Goal: Task Accomplishment & Management: Manage account settings

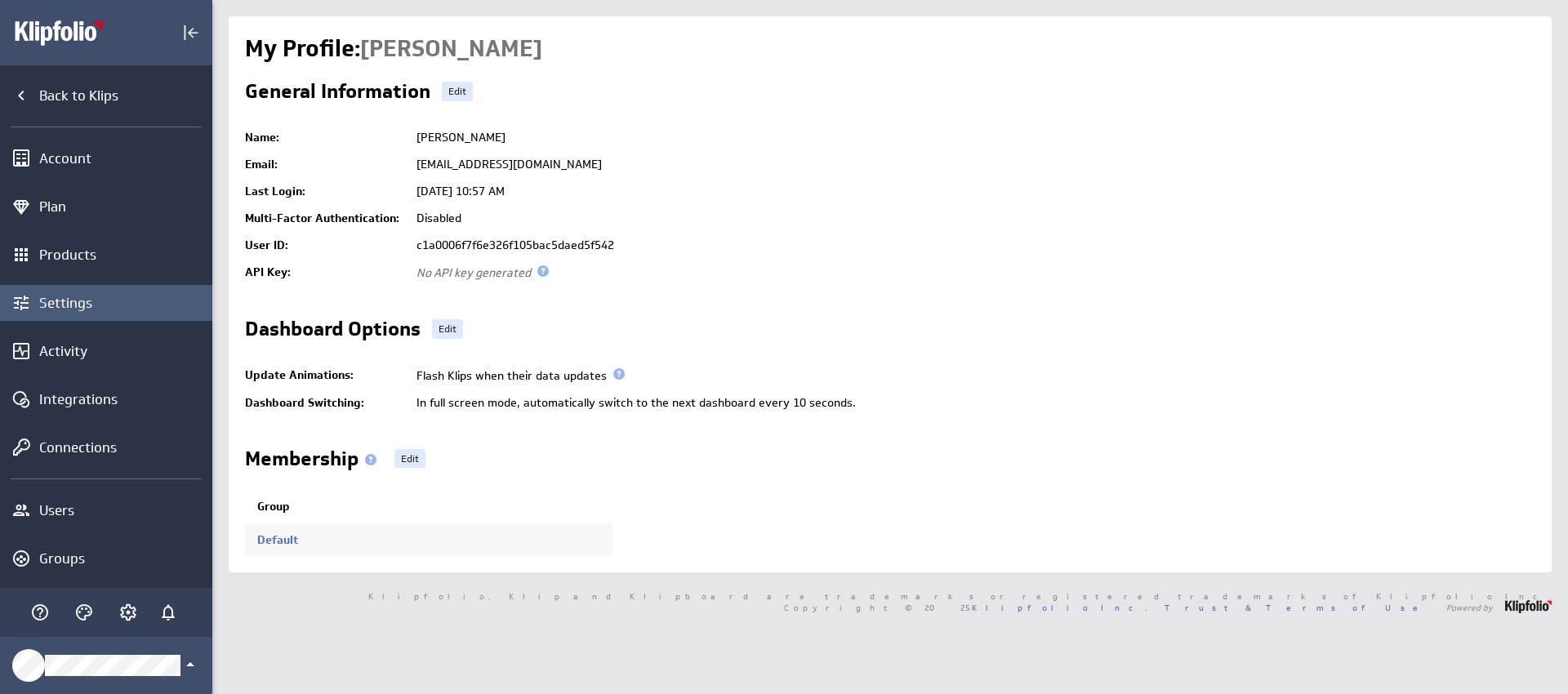
click at [86, 299] on div "Settings" at bounding box center [123, 302] width 169 height 18
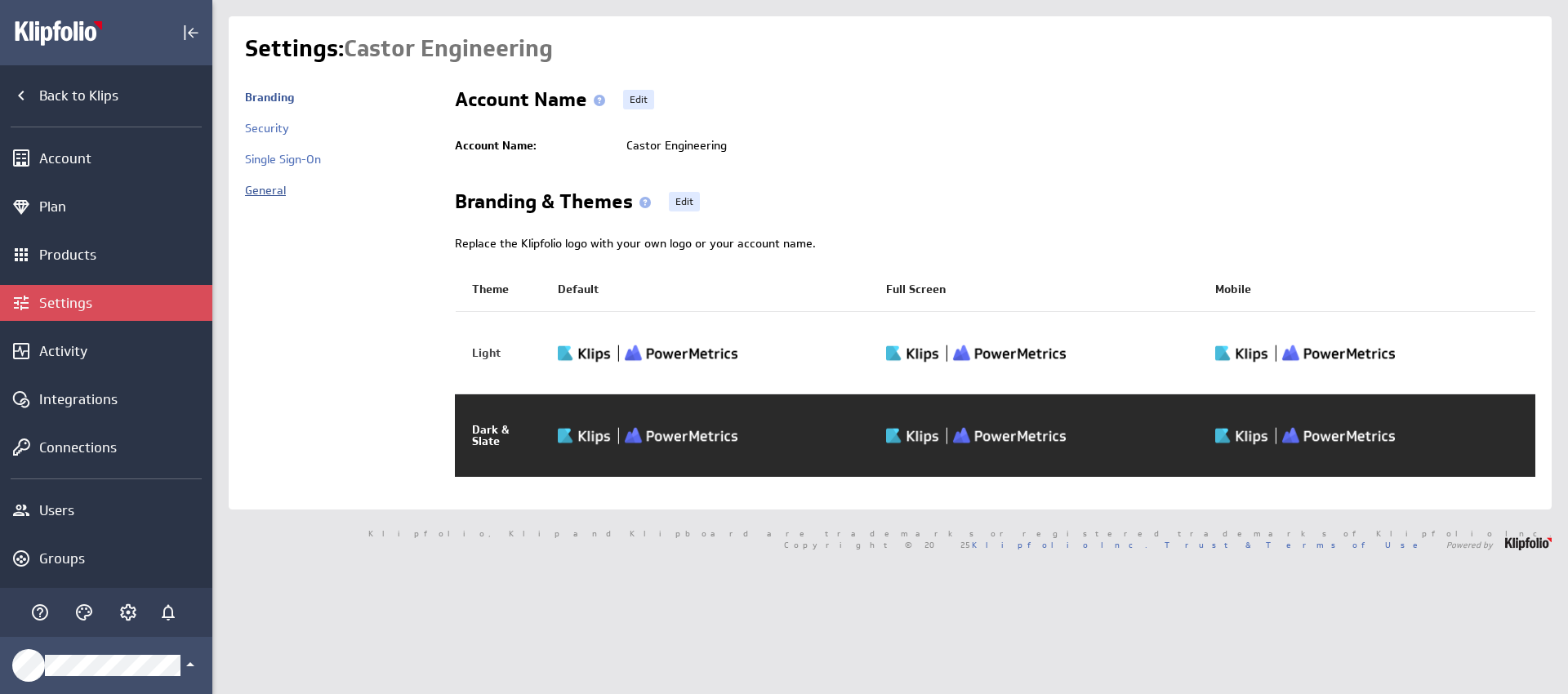
click at [270, 187] on link "General" at bounding box center [265, 190] width 41 height 15
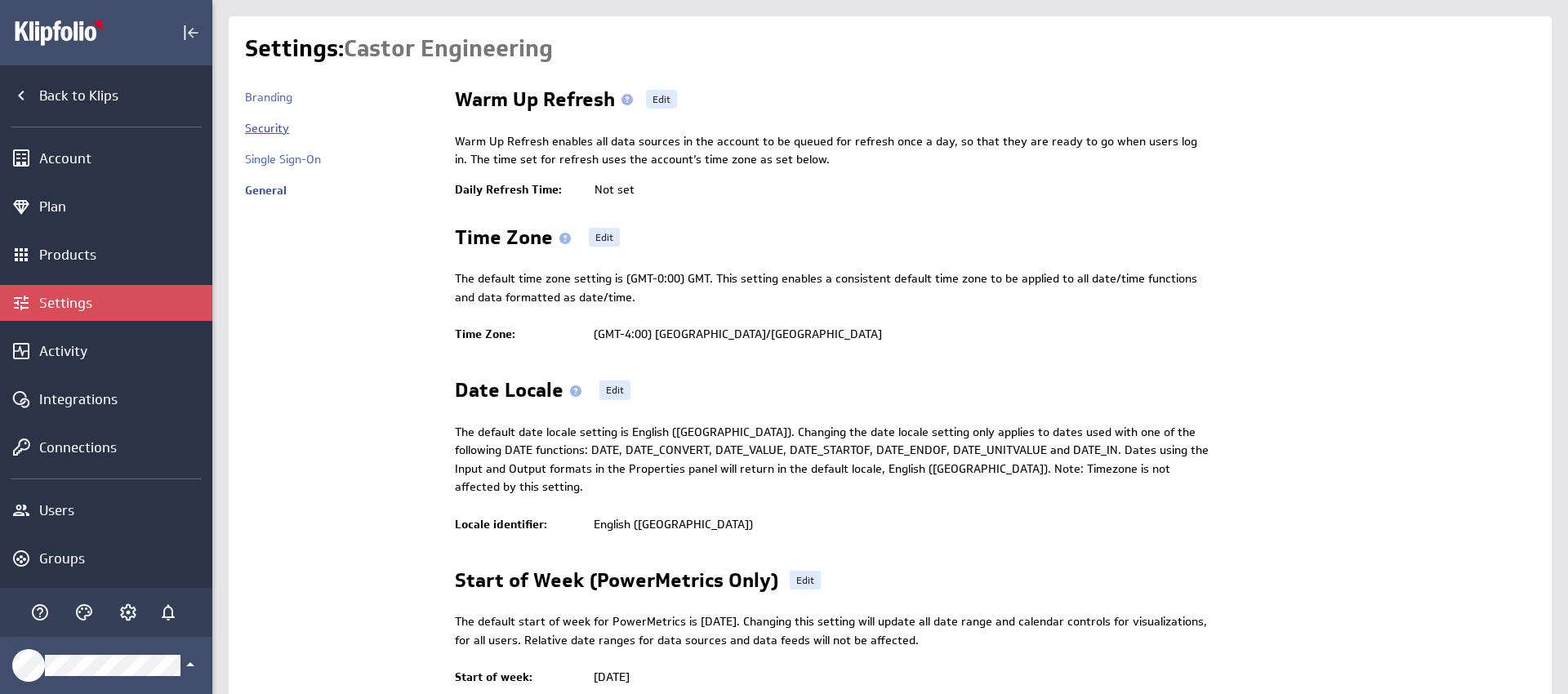
click at [279, 123] on link "Security" at bounding box center [267, 129] width 45 height 15
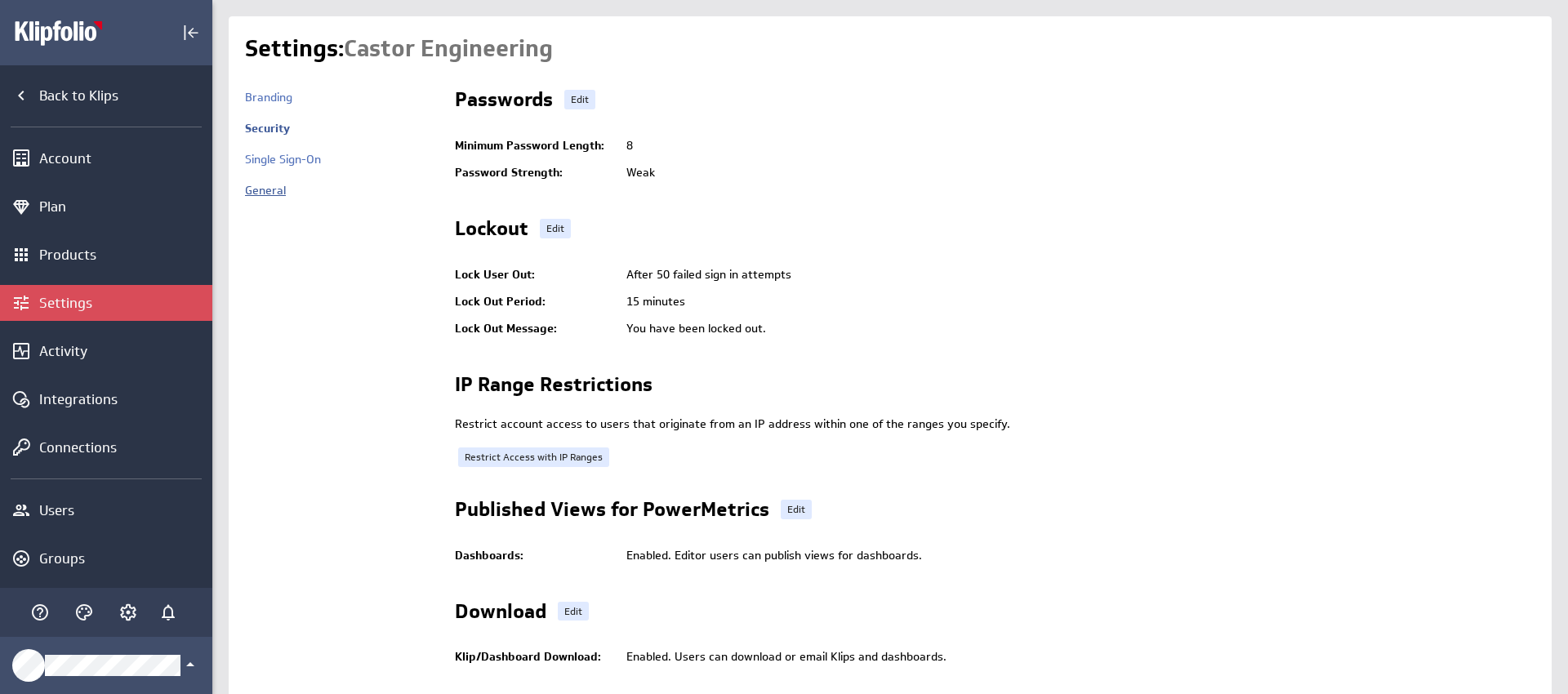
click at [275, 191] on link "General" at bounding box center [265, 190] width 41 height 15
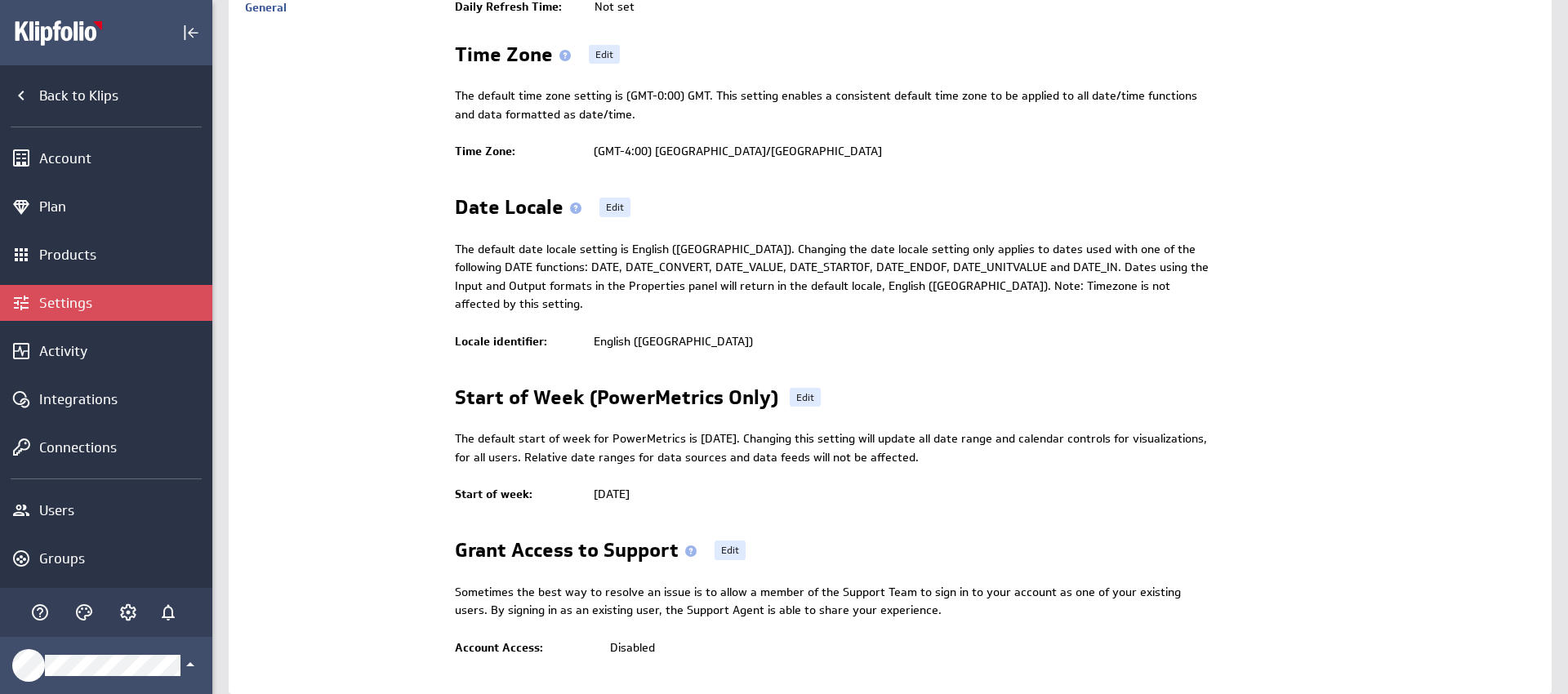
scroll to position [210, 0]
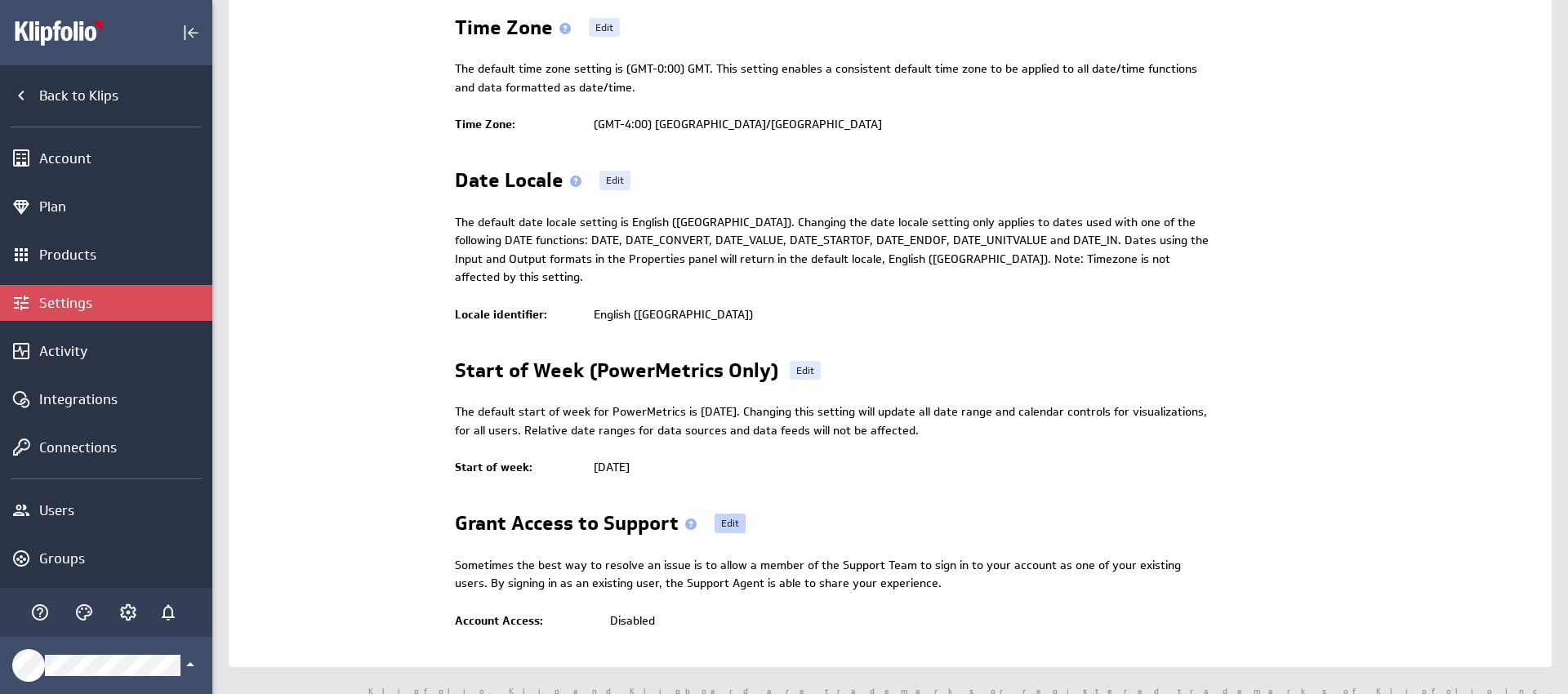
click at [726, 513] on link "Edit" at bounding box center [730, 523] width 31 height 20
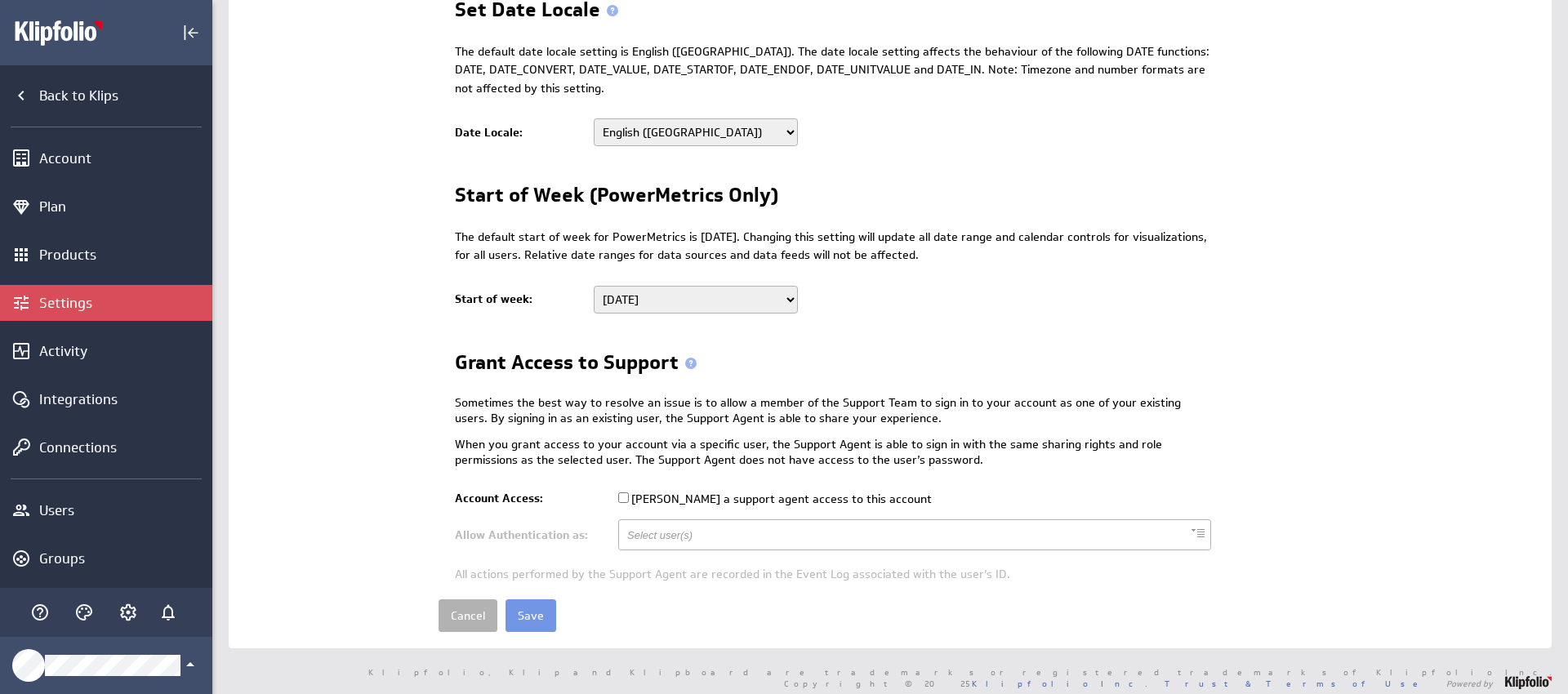
click at [754, 500] on label "[PERSON_NAME] a support agent access to this account" at bounding box center [775, 499] width 314 height 15
click at [629, 500] on input "[PERSON_NAME] a support agent access to this account" at bounding box center [623, 497] width 10 height 10
checkbox input "true"
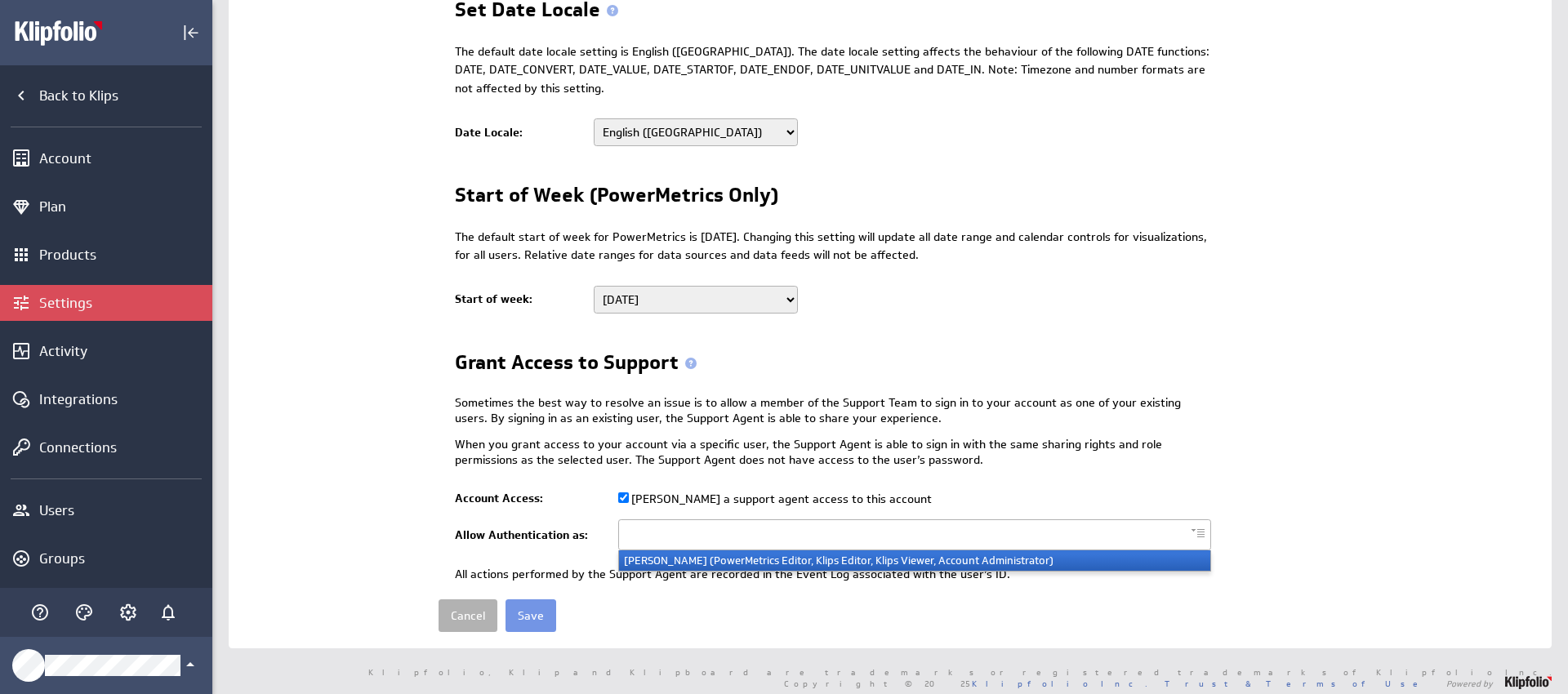
click at [754, 526] on ul at bounding box center [915, 534] width 593 height 31
click at [778, 561] on li "Christopher Bommarito (PowerMetrics Editor, Klips Editor, Klips Viewer, Account…" at bounding box center [915, 561] width 591 height 21
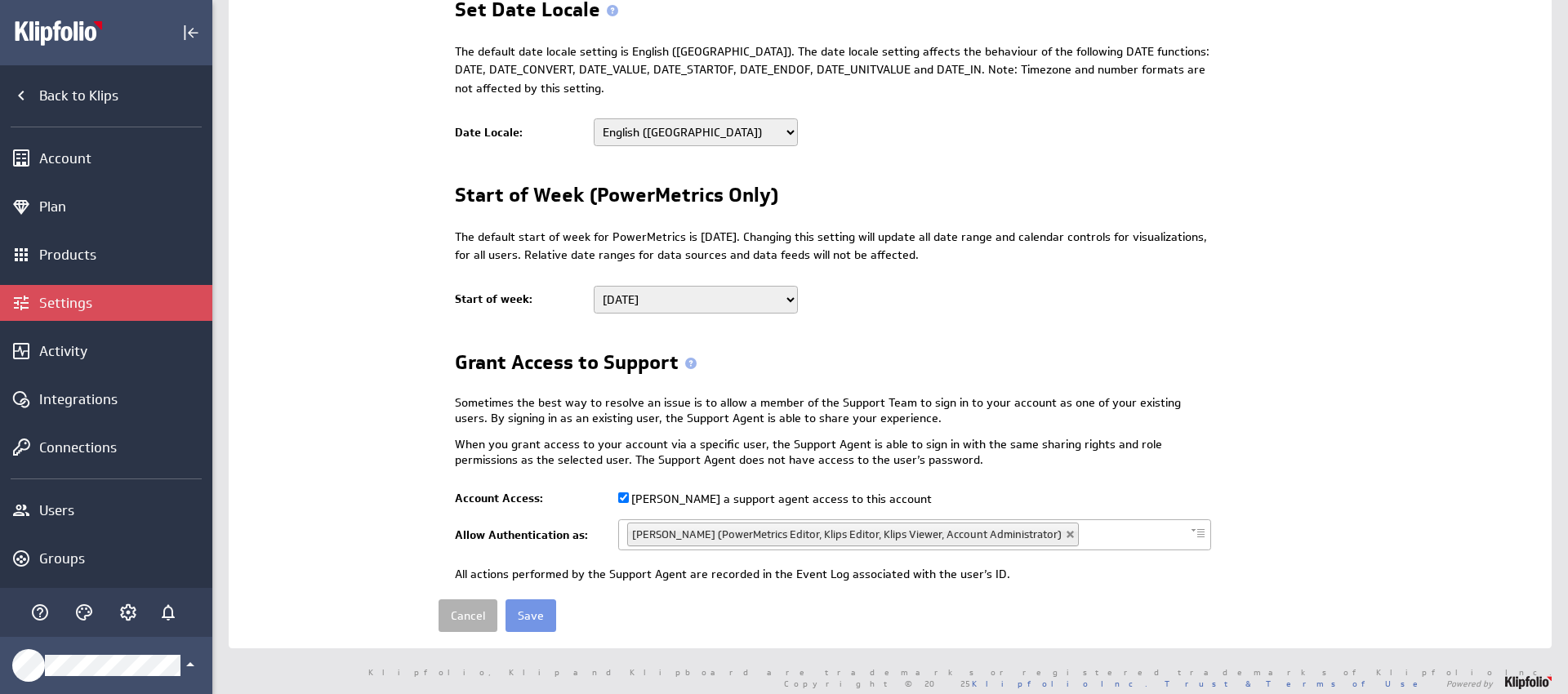
click at [1007, 342] on div "Warm Up Refresh Warm Up Refresh enables all data sources in the account to be q…" at bounding box center [995, 135] width 1081 height 893
click at [549, 615] on input "Save" at bounding box center [531, 615] width 50 height 32
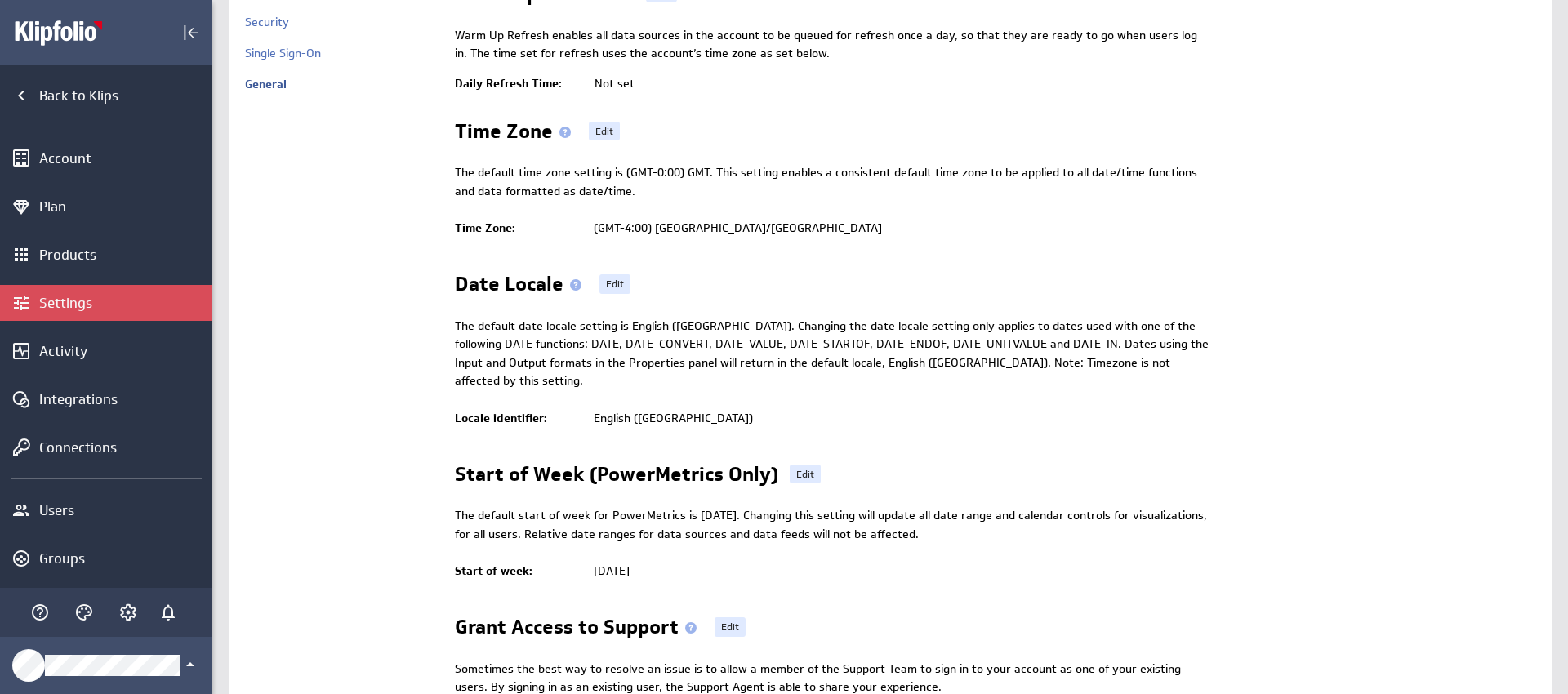
scroll to position [237, 0]
